Goal: Task Accomplishment & Management: Complete application form

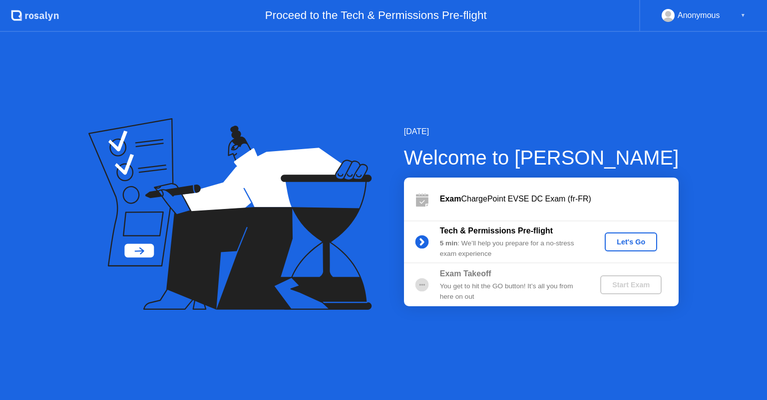
click at [638, 248] on button "Let's Go" at bounding box center [631, 242] width 52 height 19
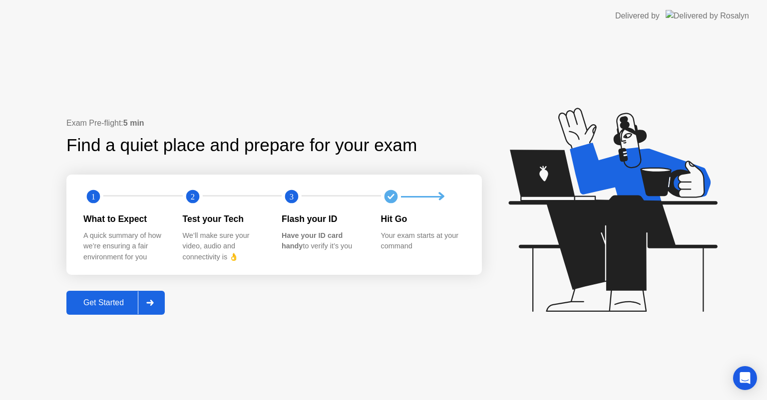
click at [102, 306] on div "Get Started" at bounding box center [103, 303] width 68 height 9
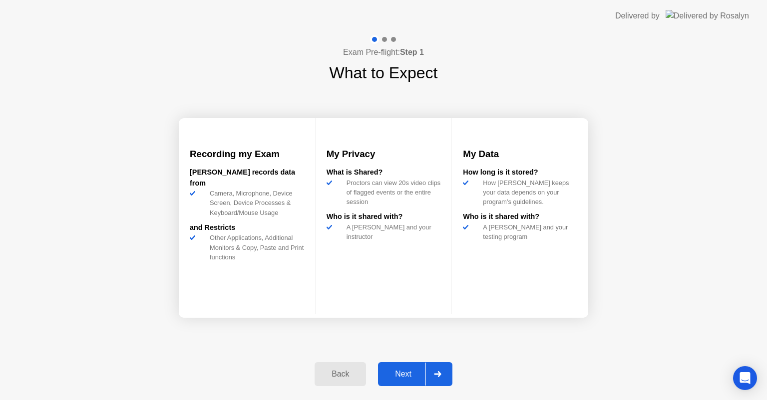
click at [407, 374] on div "Next" at bounding box center [403, 374] width 44 height 9
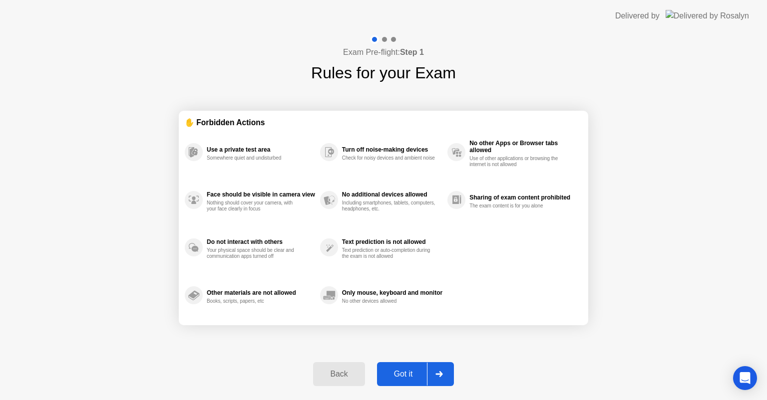
click at [407, 374] on div "Got it" at bounding box center [403, 374] width 47 height 9
select select "Available cameras"
select select "Available speakers"
select select "Available microphones"
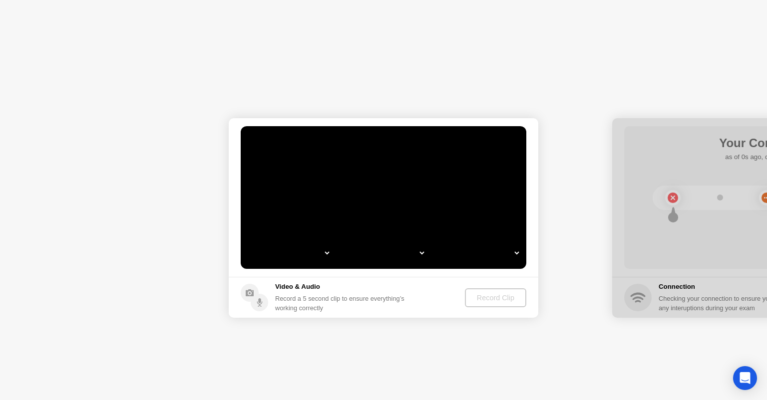
select select "*"
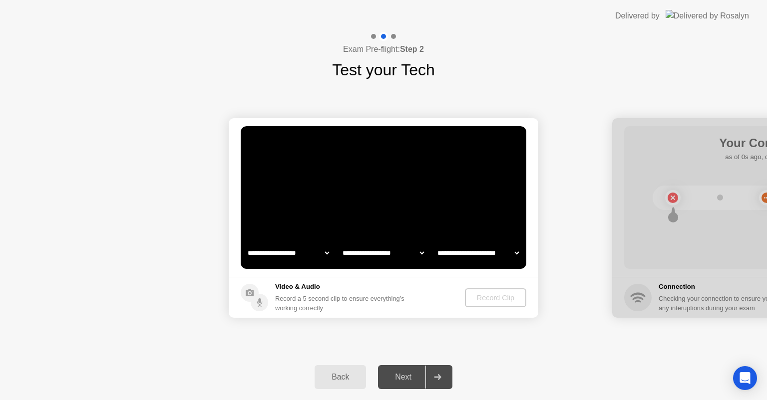
select select "**********"
select select "*******"
click at [379, 237] on video at bounding box center [384, 197] width 286 height 143
drag, startPoint x: 490, startPoint y: 314, endPoint x: 481, endPoint y: 298, distance: 17.7
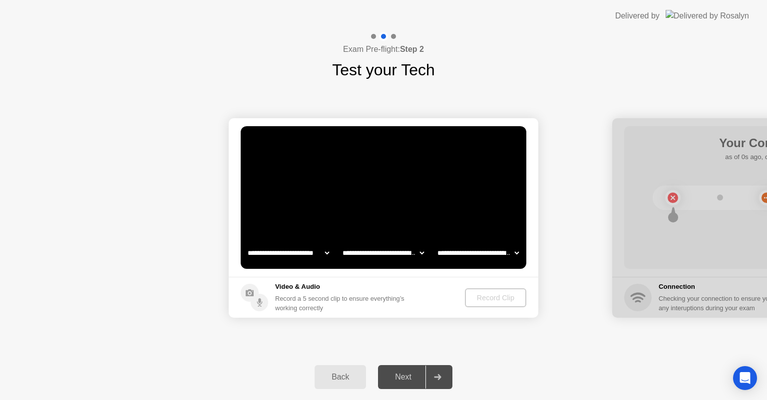
click at [481, 298] on footer "Video & Audio Record a 5 second clip to ensure everything’s working correctly R…" at bounding box center [384, 297] width 310 height 41
click at [481, 298] on div "Record Clip" at bounding box center [495, 298] width 53 height 8
click at [259, 303] on circle at bounding box center [259, 302] width 17 height 17
click at [352, 376] on div "Back" at bounding box center [340, 377] width 45 height 9
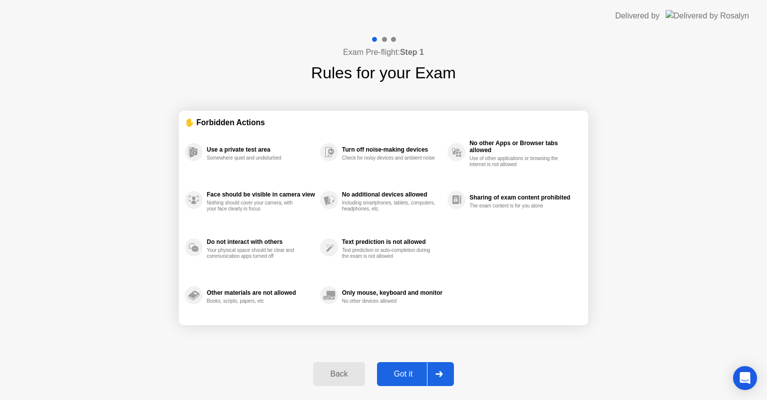
click at [409, 379] on div "Got it" at bounding box center [403, 374] width 47 height 9
select select "**********"
select select "*******"
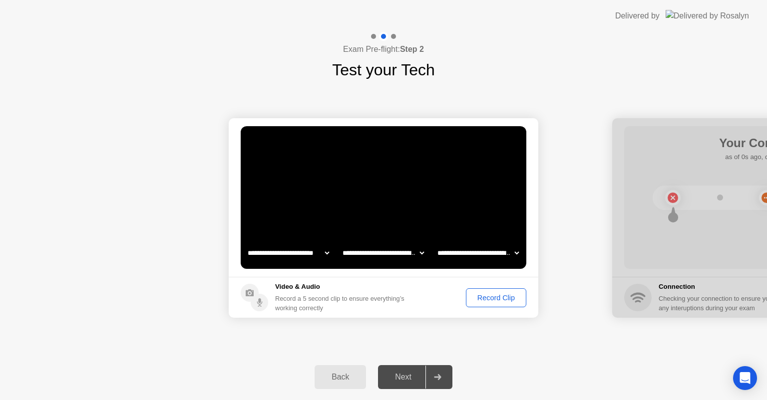
click at [486, 301] on div "Record Clip" at bounding box center [495, 298] width 53 height 8
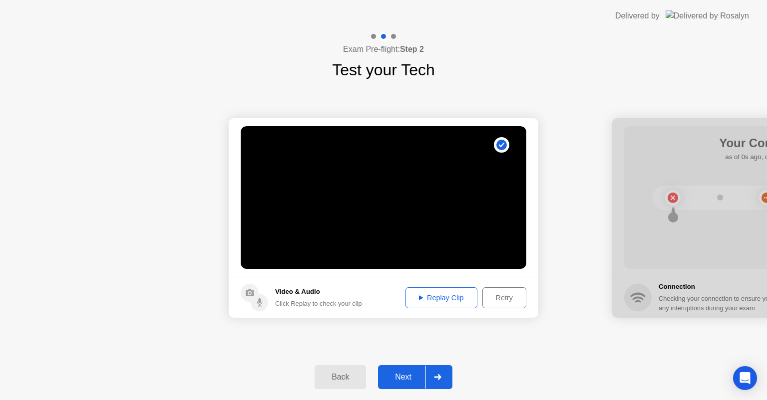
click at [396, 376] on div "Next" at bounding box center [403, 377] width 44 height 9
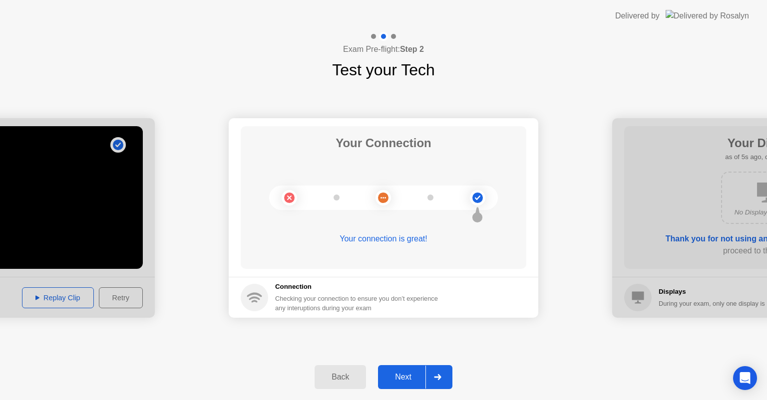
click at [396, 376] on div "Next" at bounding box center [403, 377] width 44 height 9
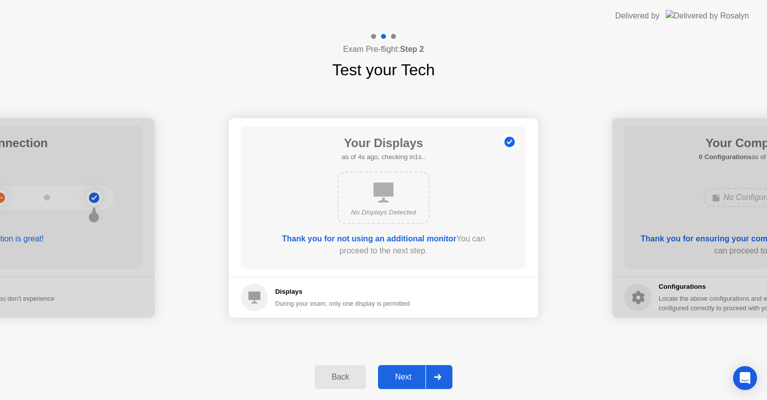
click at [400, 375] on div "Next" at bounding box center [403, 377] width 44 height 9
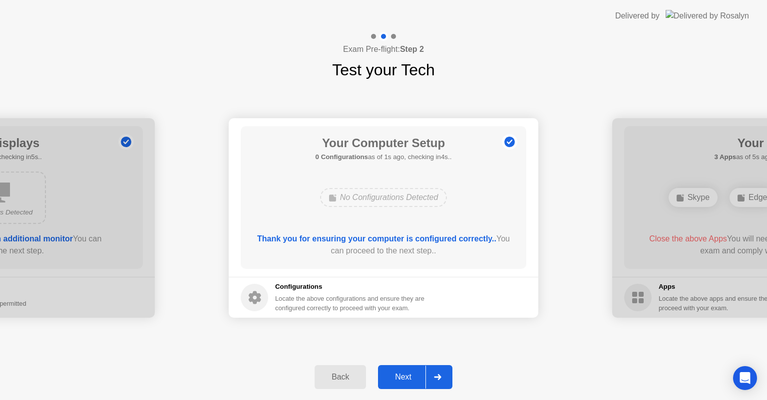
click at [400, 374] on div "Next" at bounding box center [403, 377] width 44 height 9
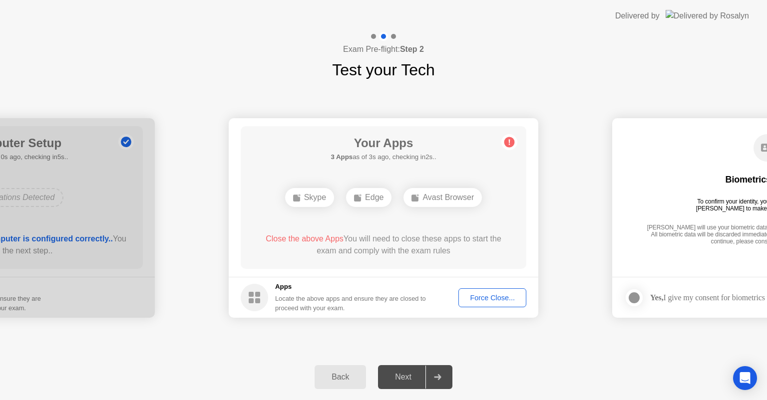
click at [413, 382] on div "Next" at bounding box center [403, 377] width 44 height 9
click at [443, 202] on div "Avast Browser" at bounding box center [442, 197] width 78 height 19
click at [486, 301] on div "Force Close..." at bounding box center [492, 298] width 61 height 8
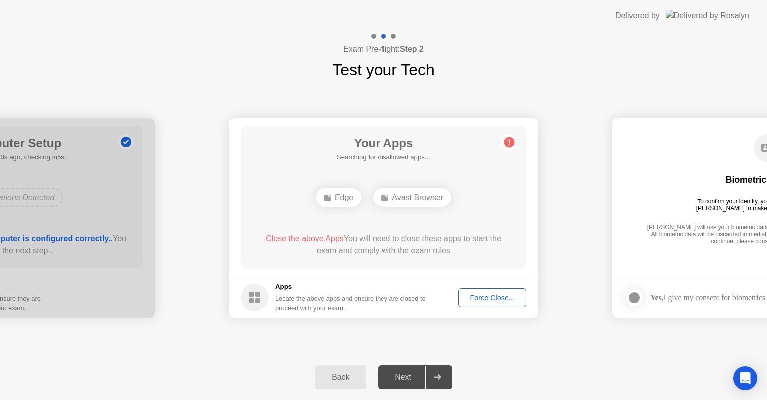
click at [487, 297] on div "Force Close..." at bounding box center [492, 298] width 61 height 8
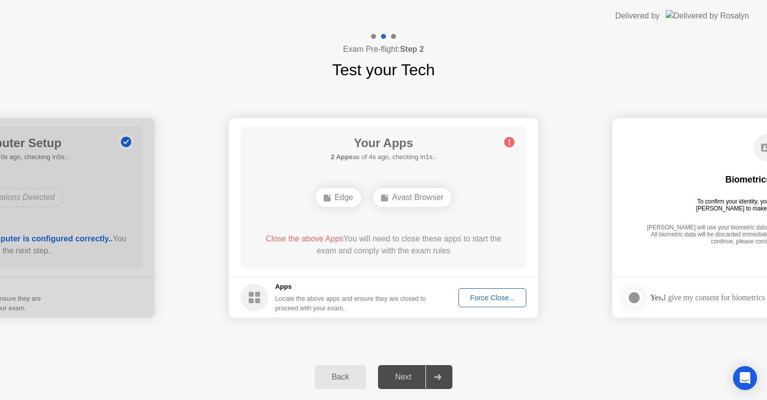
click at [497, 296] on div "Force Close..." at bounding box center [492, 298] width 61 height 8
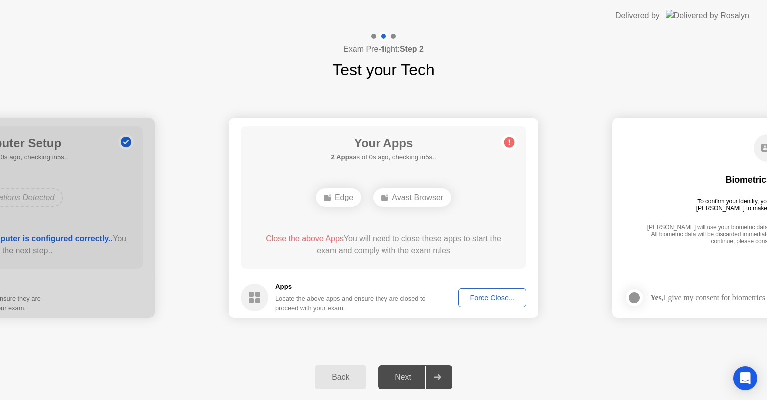
click at [484, 301] on div "Force Close..." at bounding box center [492, 298] width 61 height 8
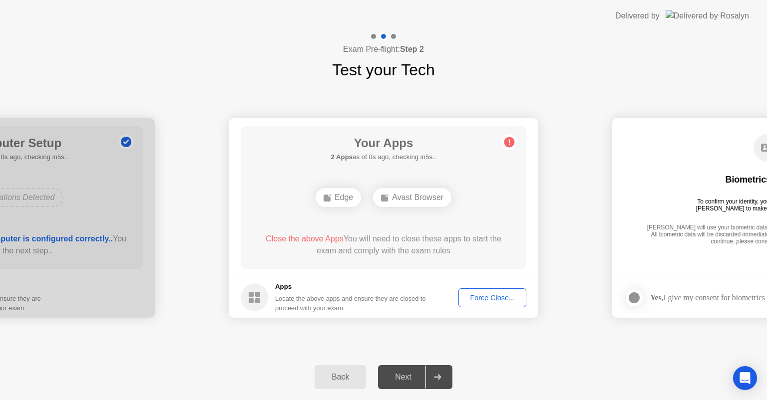
click at [411, 378] on div "Next" at bounding box center [403, 377] width 44 height 9
click at [485, 291] on button "Force Close..." at bounding box center [492, 298] width 68 height 19
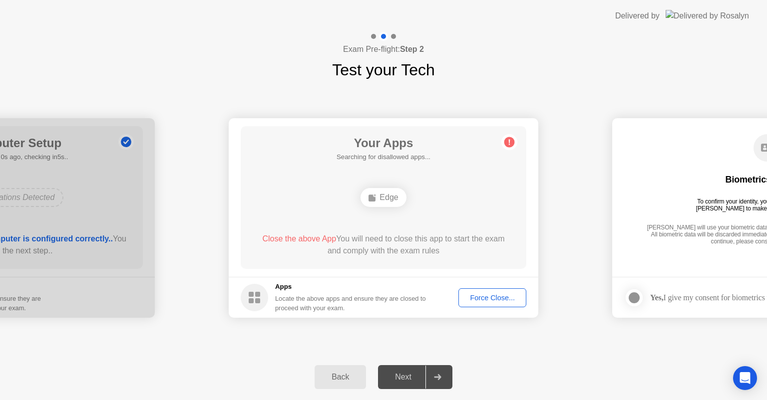
click at [482, 302] on div "Force Close..." at bounding box center [492, 298] width 61 height 8
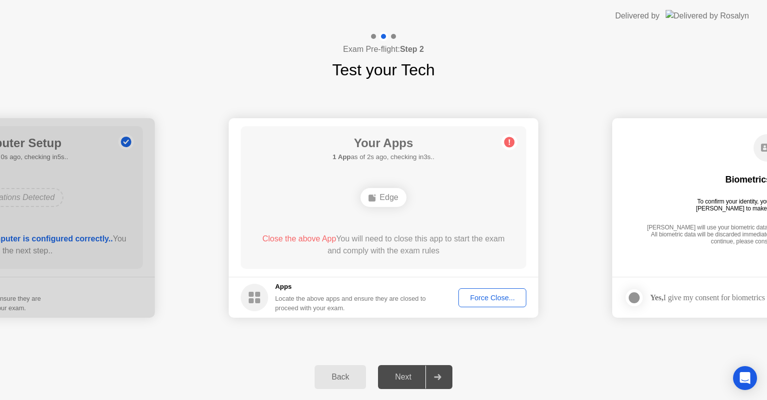
click at [480, 303] on button "Force Close..." at bounding box center [492, 298] width 68 height 19
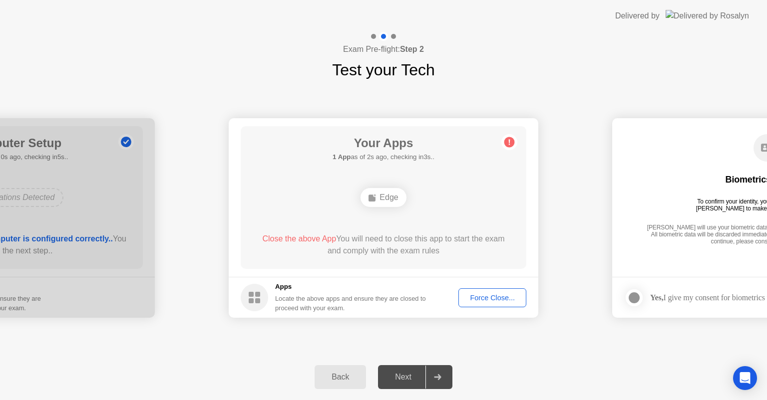
click at [489, 294] on div "Force Close..." at bounding box center [492, 298] width 61 height 8
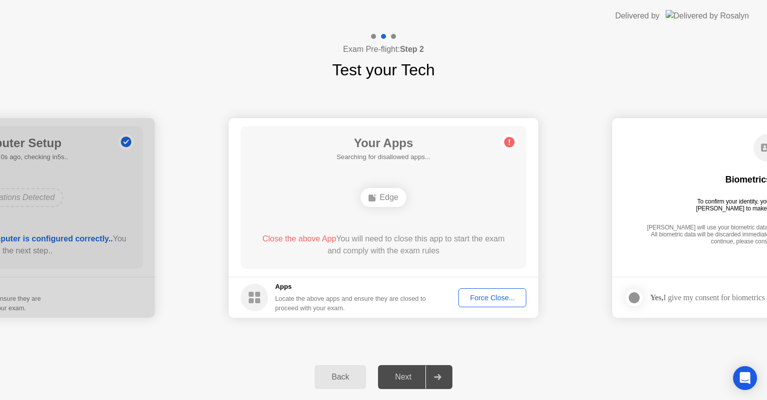
click at [496, 298] on div "Force Close..." at bounding box center [492, 298] width 61 height 8
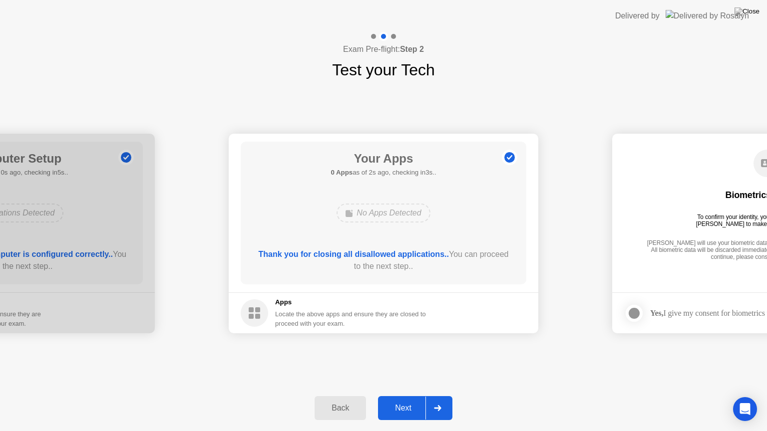
click at [397, 400] on div "Next" at bounding box center [403, 408] width 44 height 9
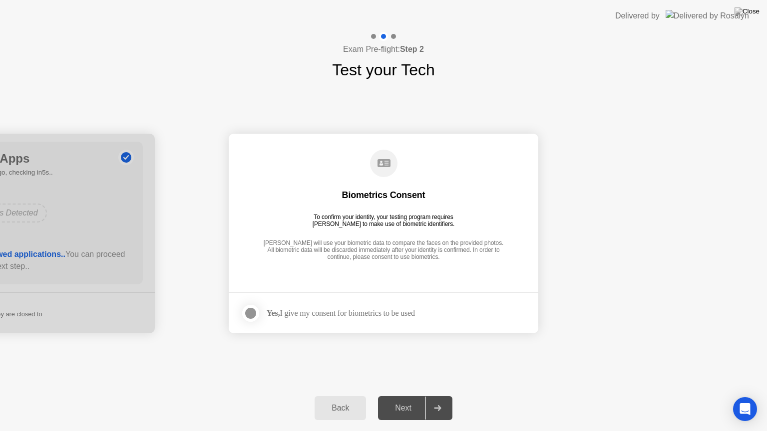
click at [250, 315] on div at bounding box center [251, 314] width 12 height 12
click at [397, 400] on div "Next" at bounding box center [403, 408] width 44 height 9
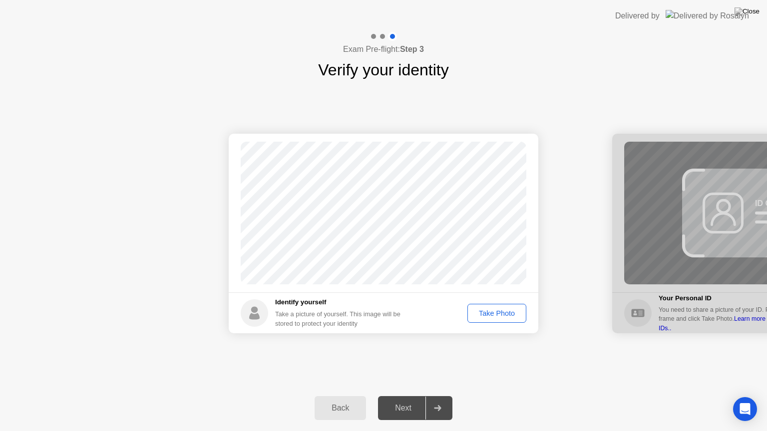
click at [483, 310] on div "Take Photo" at bounding box center [497, 314] width 52 height 8
click at [411, 400] on div "Next" at bounding box center [403, 408] width 44 height 9
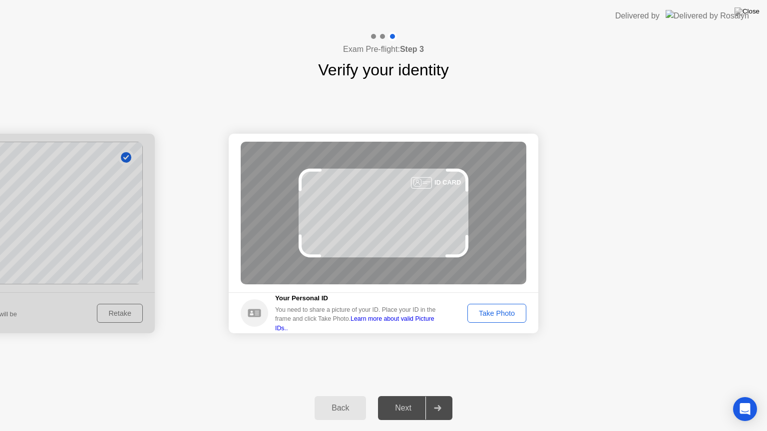
click at [503, 314] on div "Take Photo" at bounding box center [497, 314] width 52 height 8
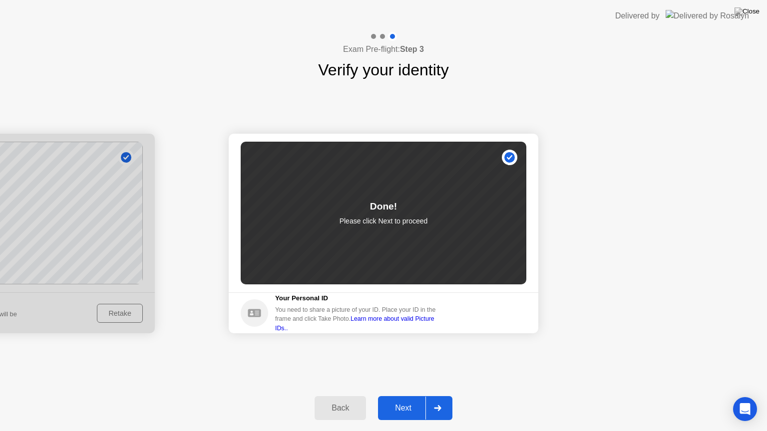
click at [392, 400] on div "Next" at bounding box center [403, 408] width 44 height 9
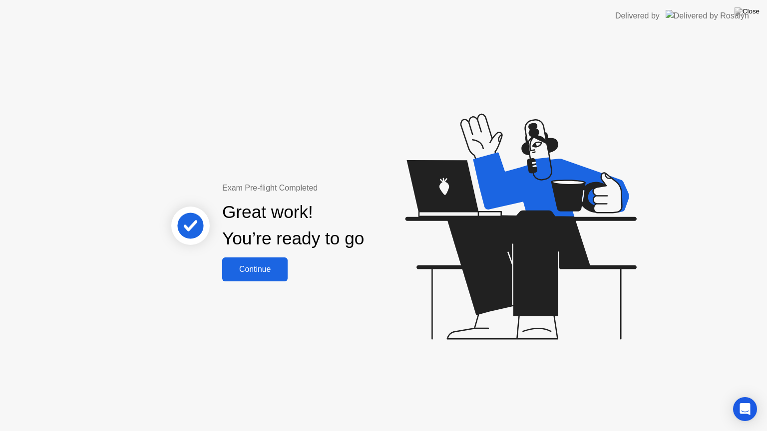
click at [265, 270] on div "Continue" at bounding box center [254, 269] width 59 height 9
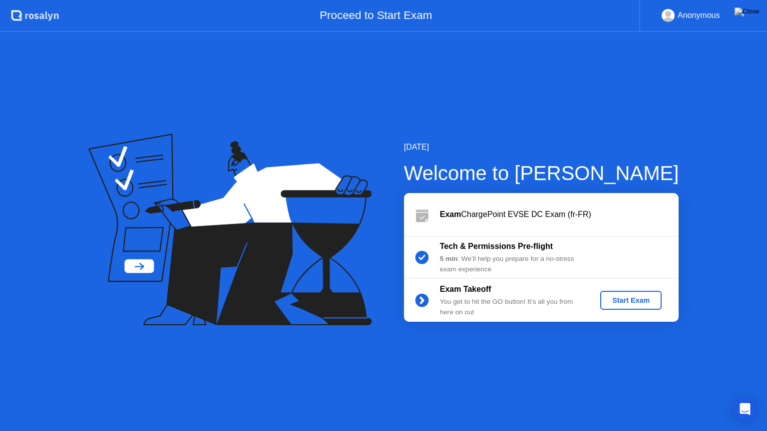
click at [619, 308] on button "Start Exam" at bounding box center [630, 300] width 61 height 19
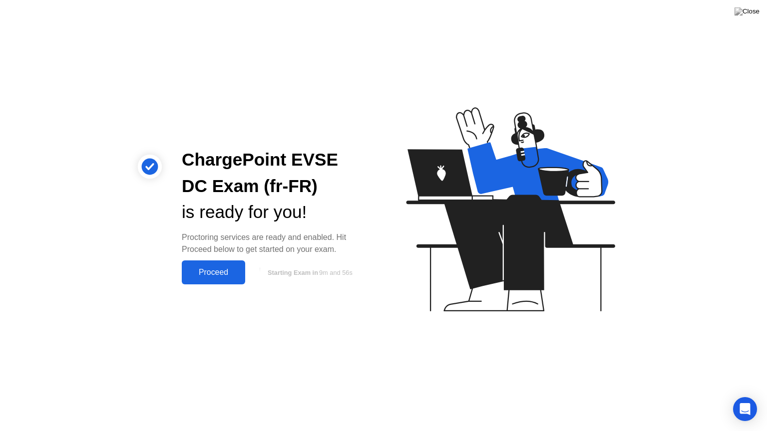
click at [222, 276] on div "Proceed" at bounding box center [213, 272] width 57 height 9
